Goal: Task Accomplishment & Management: Use online tool/utility

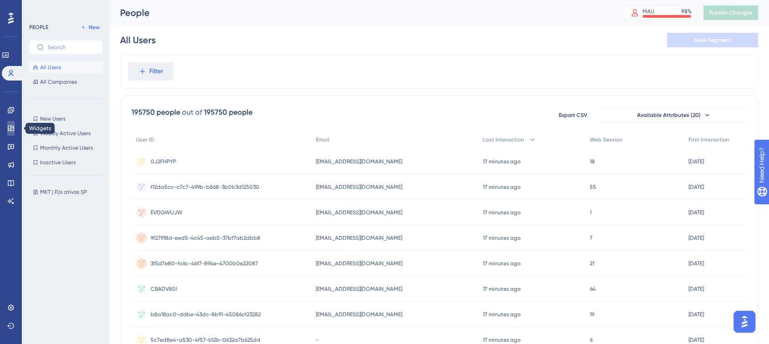
click at [10, 127] on icon at bounding box center [10, 128] width 7 height 7
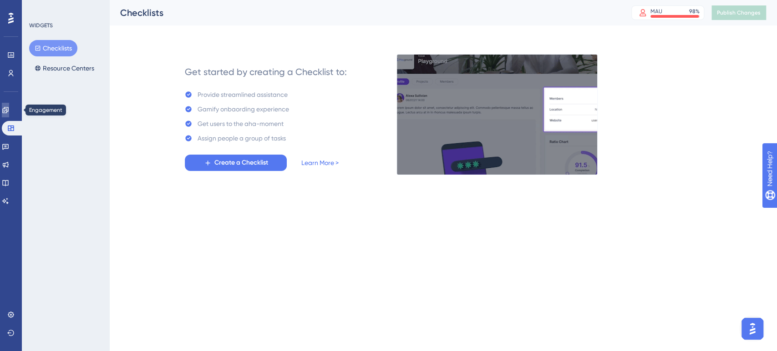
click at [8, 116] on link at bounding box center [5, 110] width 7 height 15
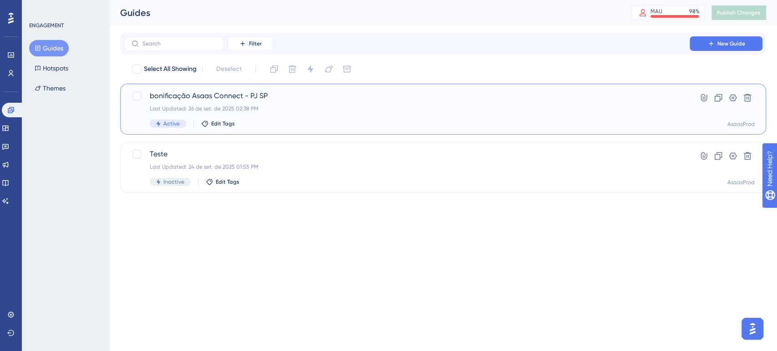
click at [267, 109] on div "Last Updated: 26 de set. de 2025 02:38 PM" at bounding box center [407, 108] width 514 height 7
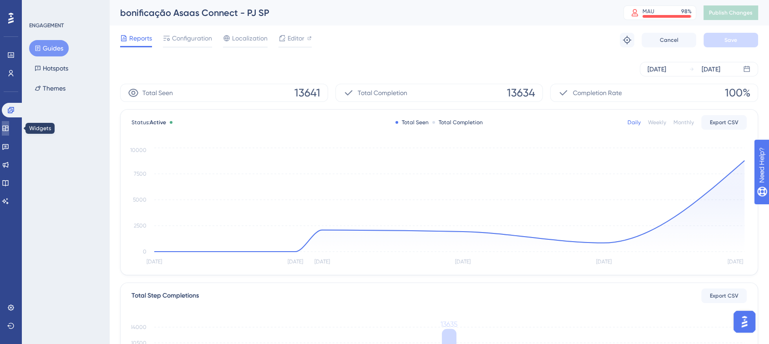
click at [8, 131] on icon at bounding box center [5, 128] width 6 height 5
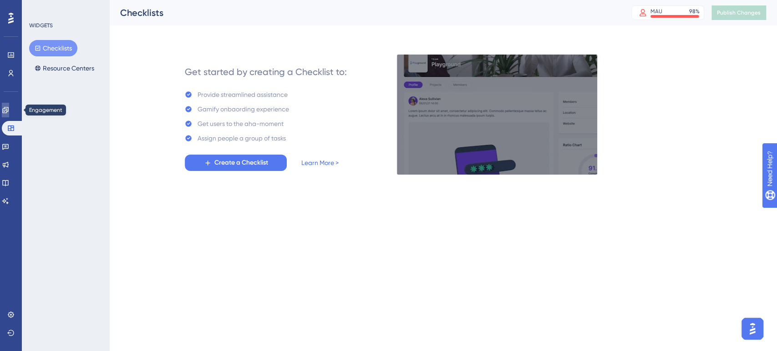
click at [8, 115] on link at bounding box center [5, 110] width 7 height 15
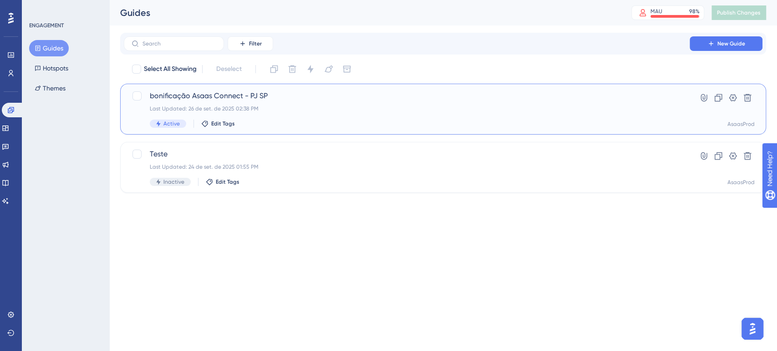
click at [314, 101] on span "bonificação Asaas Connect - PJ SP" at bounding box center [407, 96] width 514 height 11
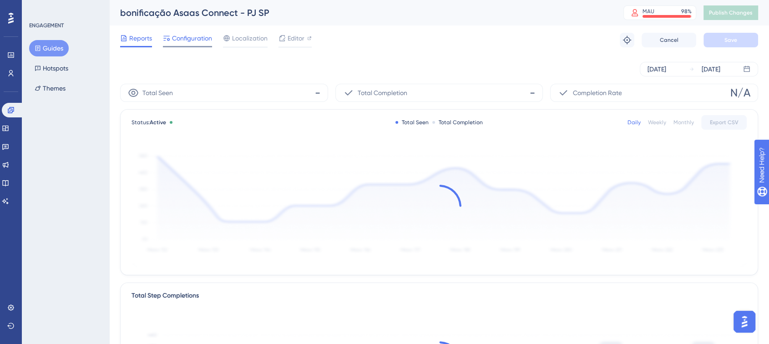
click at [191, 42] on span "Configuration" at bounding box center [192, 38] width 40 height 11
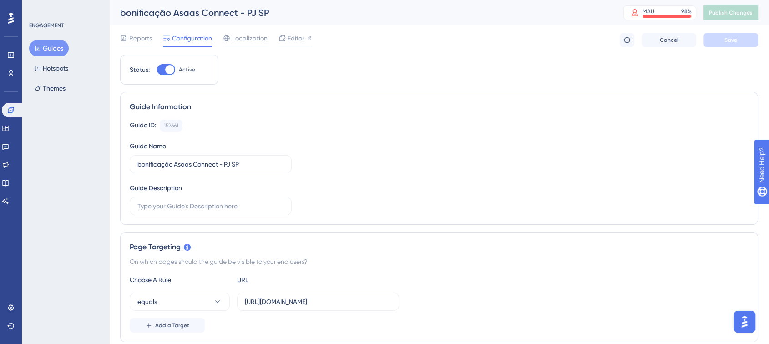
click at [164, 75] on div at bounding box center [166, 69] width 18 height 11
click at [157, 70] on input "Active" at bounding box center [157, 70] width 0 height 0
checkbox input "false"
click at [748, 45] on button "Save" at bounding box center [731, 40] width 55 height 15
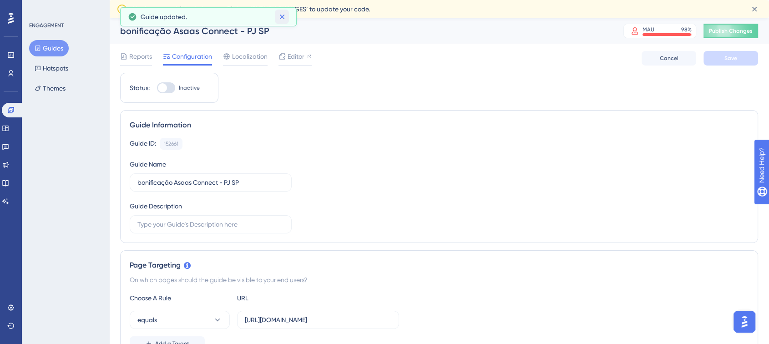
click at [281, 19] on icon at bounding box center [282, 16] width 9 height 9
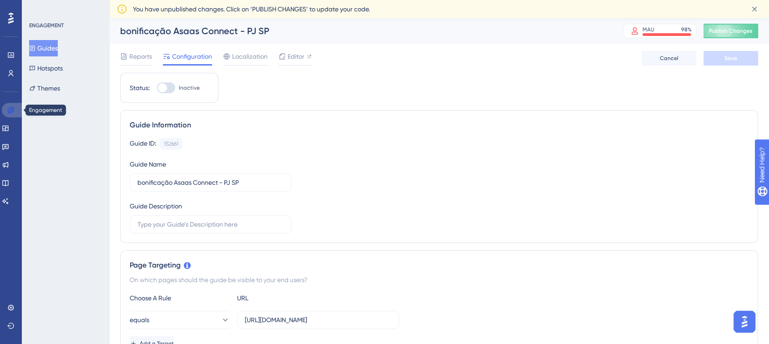
click at [8, 111] on icon at bounding box center [11, 110] width 6 height 6
